Goal: Information Seeking & Learning: Learn about a topic

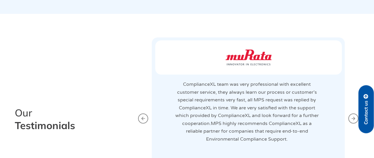
scroll to position [975, 0]
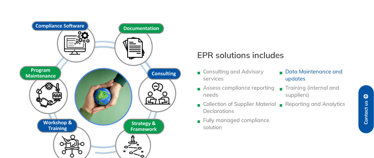
scroll to position [333, 0]
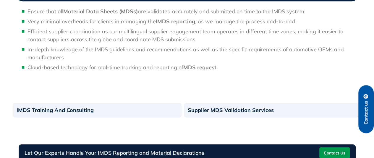
scroll to position [630, 0]
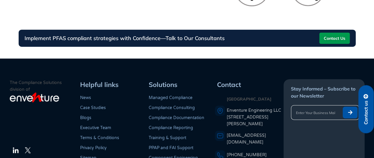
scroll to position [737, 0]
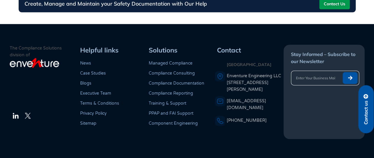
scroll to position [717, 0]
